Goal: Transaction & Acquisition: Download file/media

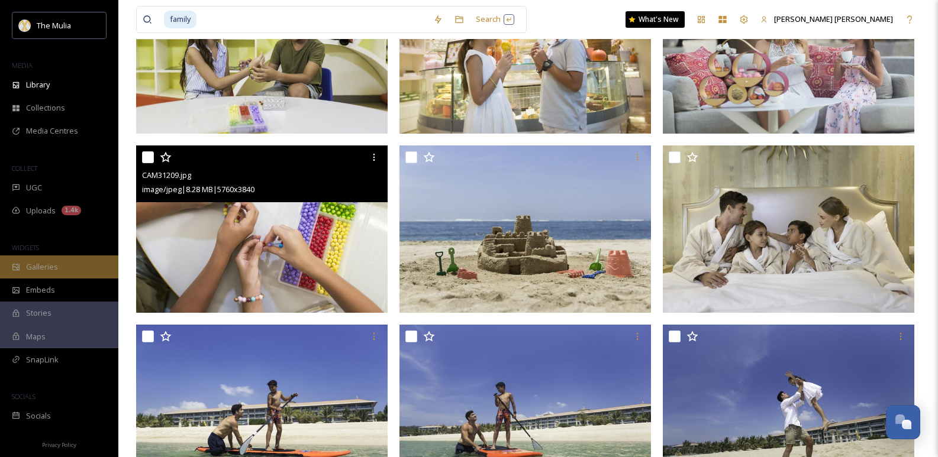
scroll to position [736, 0]
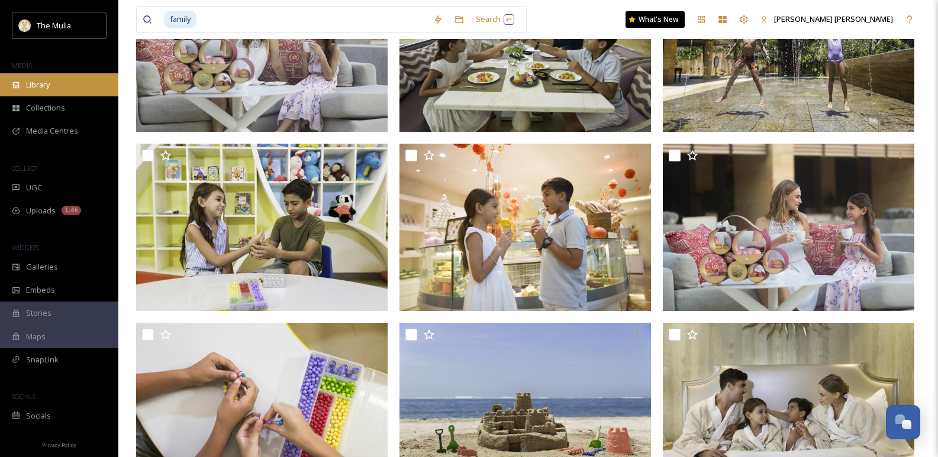
click at [64, 78] on div "Library" at bounding box center [59, 84] width 118 height 23
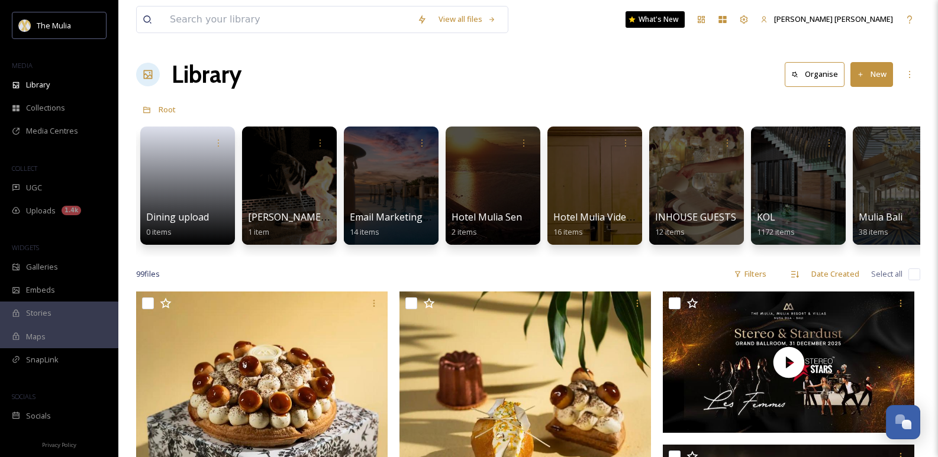
scroll to position [0, 512]
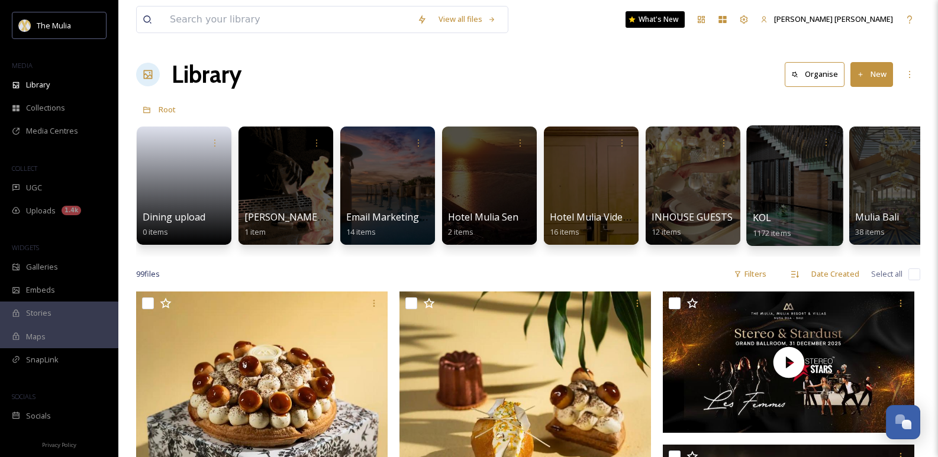
click at [760, 185] on div at bounding box center [794, 185] width 96 height 121
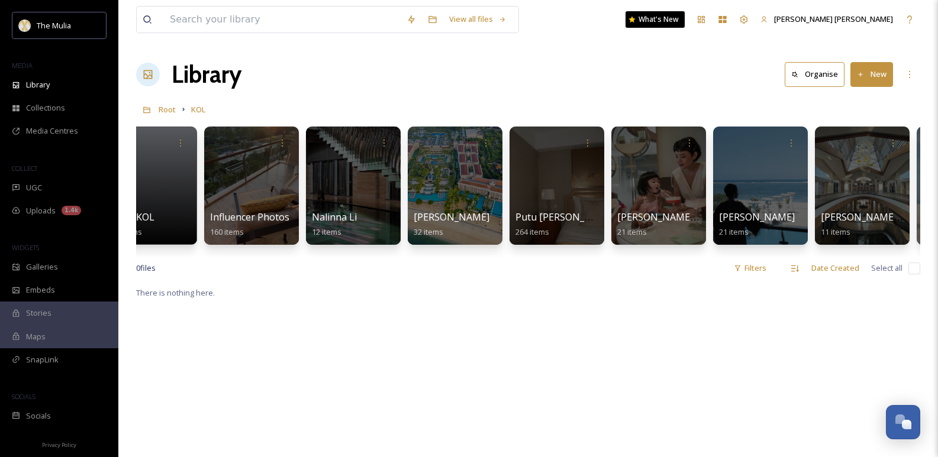
scroll to position [0, 742]
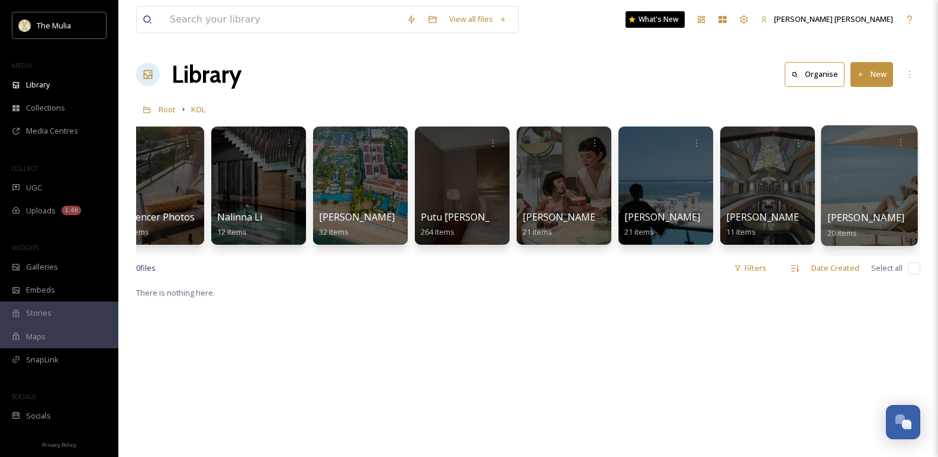
click at [868, 176] on div at bounding box center [868, 185] width 96 height 121
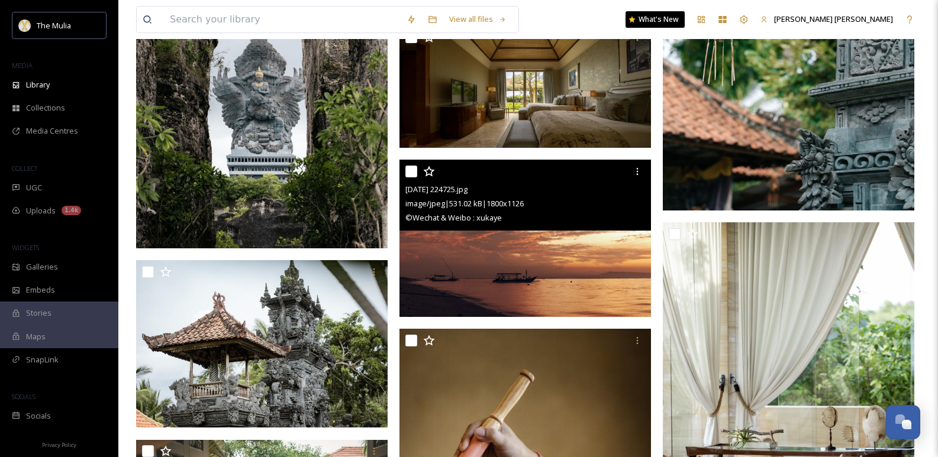
scroll to position [710, 0]
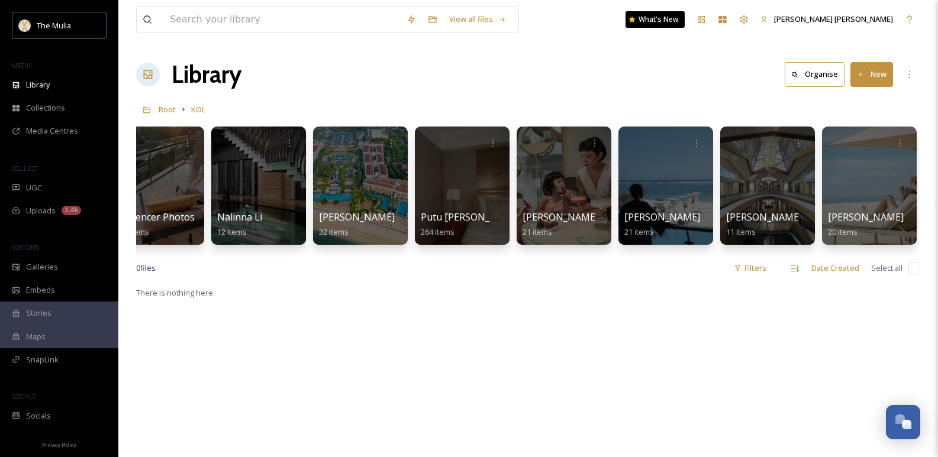
scroll to position [0, 695]
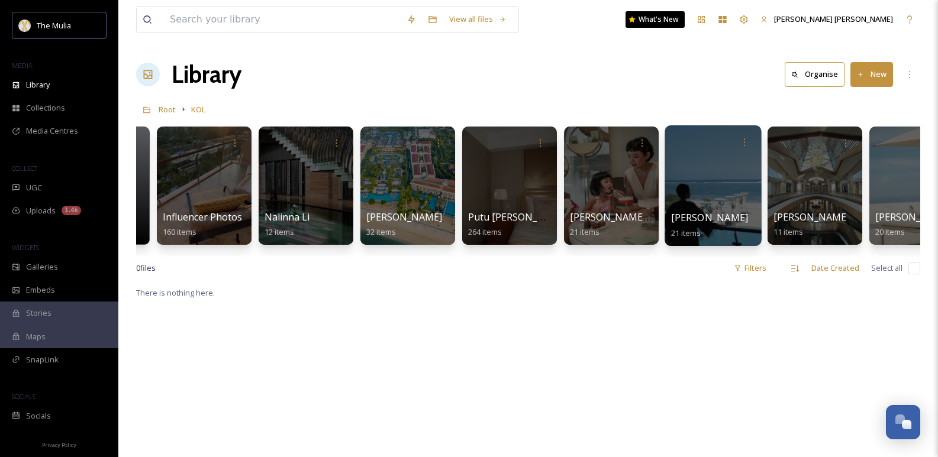
click at [732, 199] on div at bounding box center [712, 185] width 96 height 121
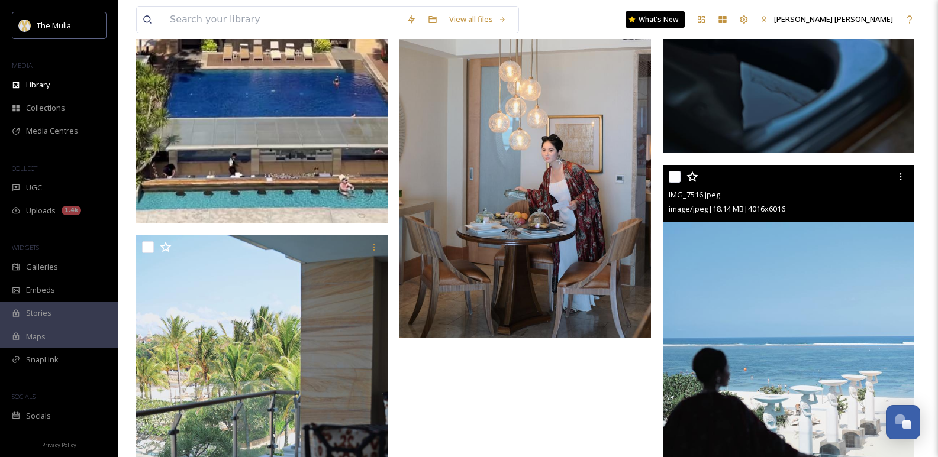
scroll to position [2484, 0]
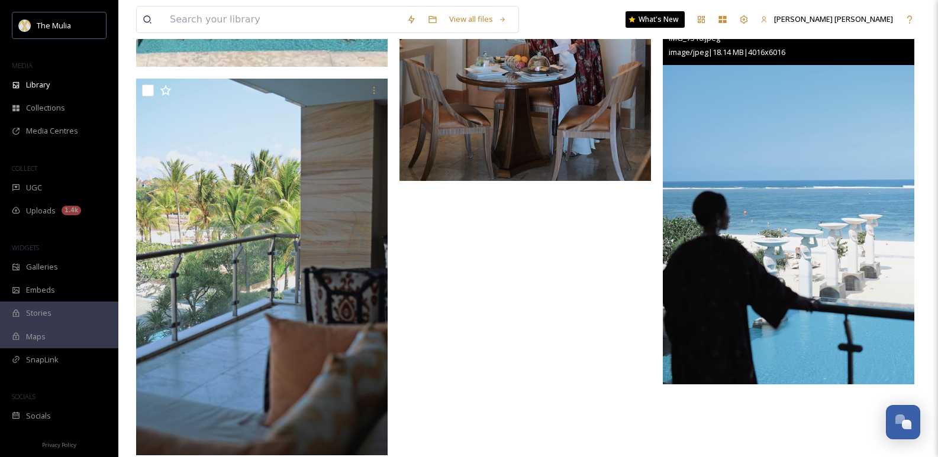
click at [848, 261] on img at bounding box center [787, 196] width 251 height 376
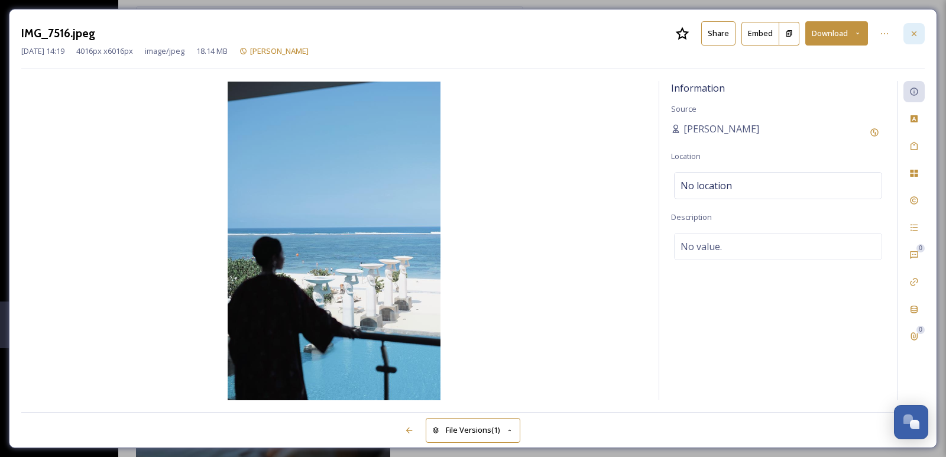
click at [919, 37] on div at bounding box center [914, 33] width 21 height 21
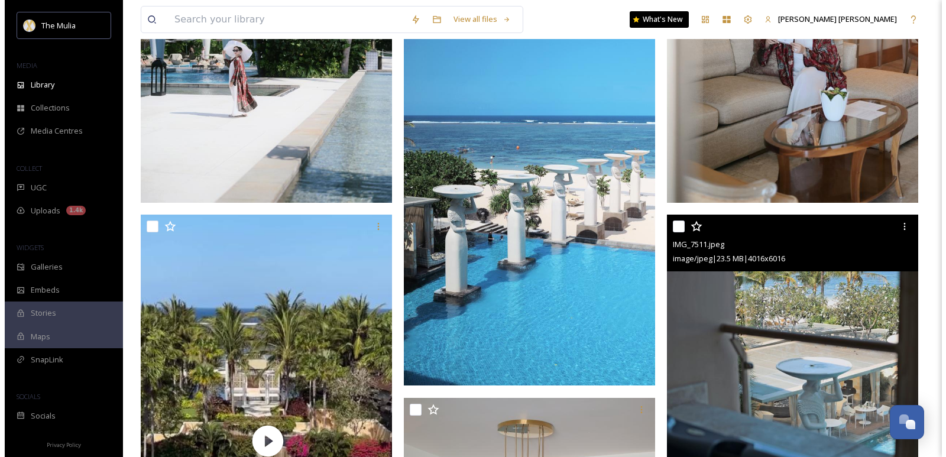
scroll to position [1825, 0]
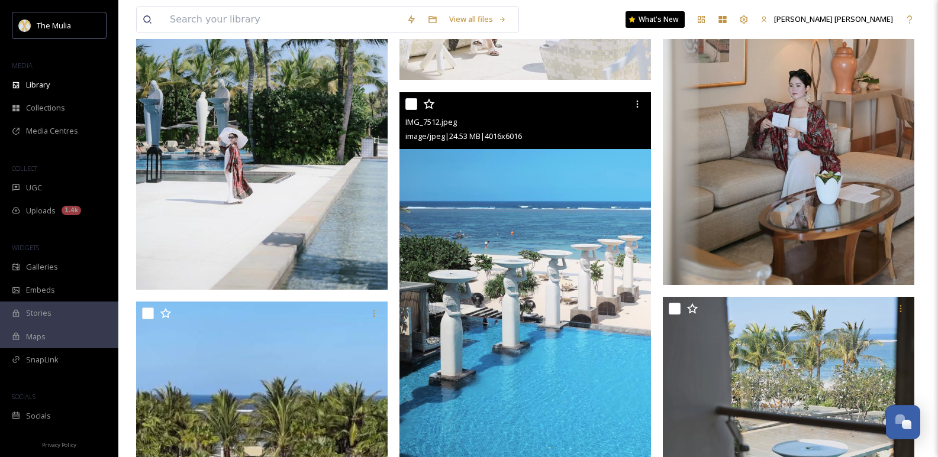
click at [552, 302] on img at bounding box center [524, 280] width 251 height 376
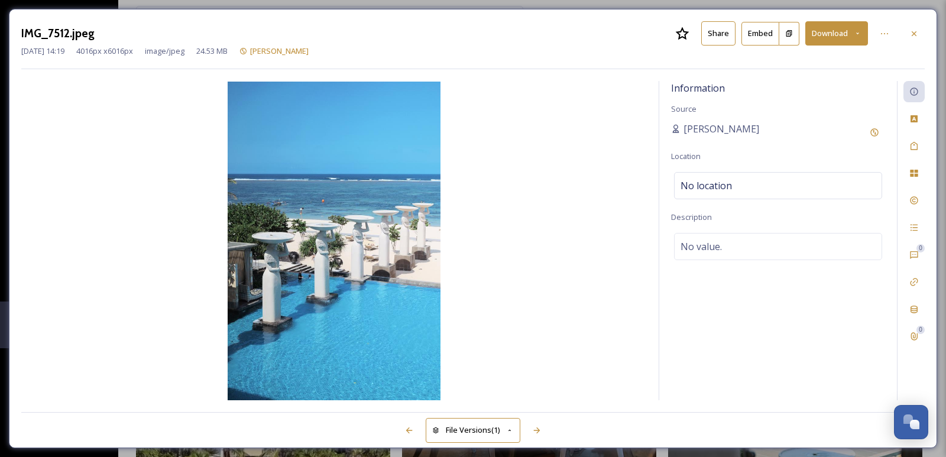
click at [858, 31] on icon at bounding box center [858, 34] width 8 height 8
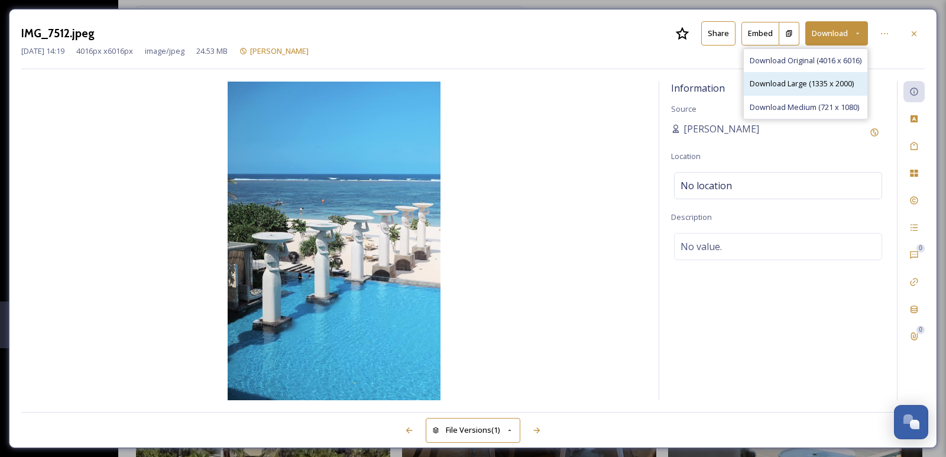
click at [810, 85] on span "Download Large (1335 x 2000)" at bounding box center [802, 83] width 104 height 11
